Goal: Transaction & Acquisition: Book appointment/travel/reservation

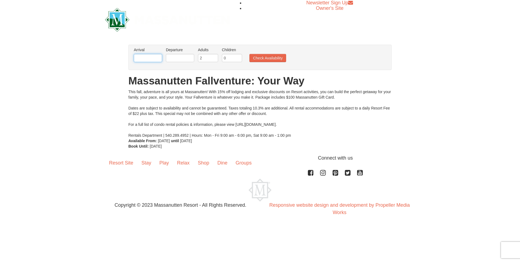
click at [143, 56] on input "text" at bounding box center [148, 58] width 28 height 8
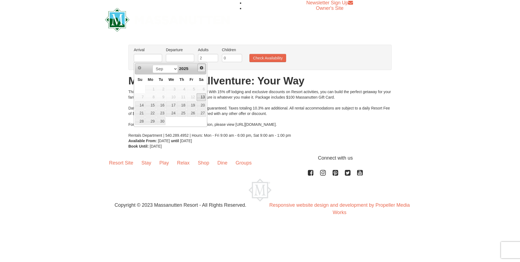
click at [201, 66] on span "Next" at bounding box center [202, 68] width 4 height 4
click at [140, 121] on link "26" at bounding box center [140, 121] width 10 height 8
type input "[DATE]"
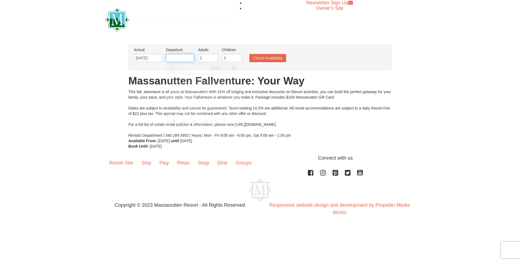
click at [174, 54] on input "text" at bounding box center [180, 58] width 28 height 8
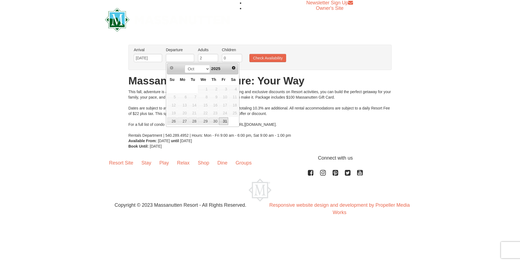
click at [224, 120] on link "31" at bounding box center [223, 121] width 9 height 8
type input "[DATE]"
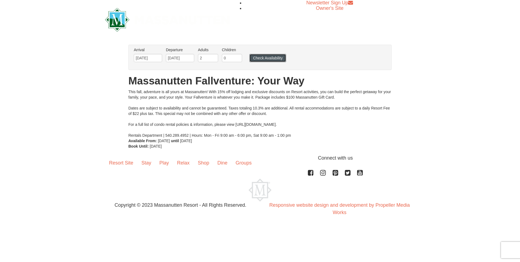
click at [266, 58] on button "Check Availability" at bounding box center [268, 58] width 37 height 8
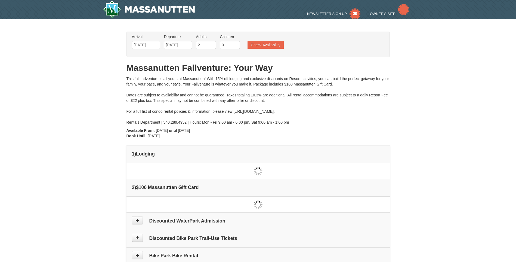
type input "[DATE]"
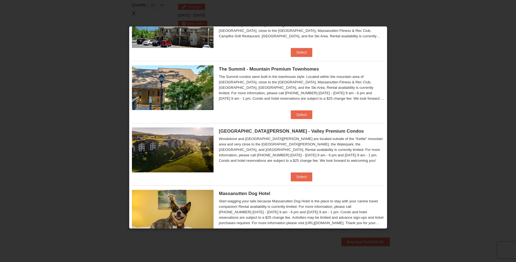
scroll to position [200, 0]
